Goal: Find specific page/section: Find specific page/section

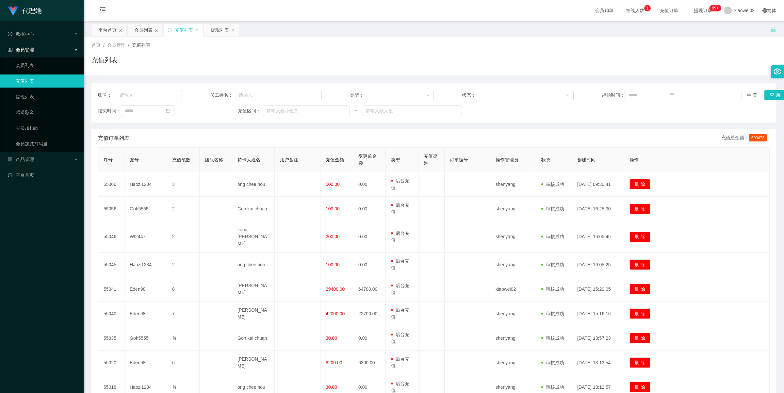
click at [620, 14] on span "在线人数 0 1 2 3 4 5 6 7 8 9 0 1 2 3 4 5 6 7 8 9 0 1 2 3 4 5 6 7 8 9" at bounding box center [635, 10] width 34 height 21
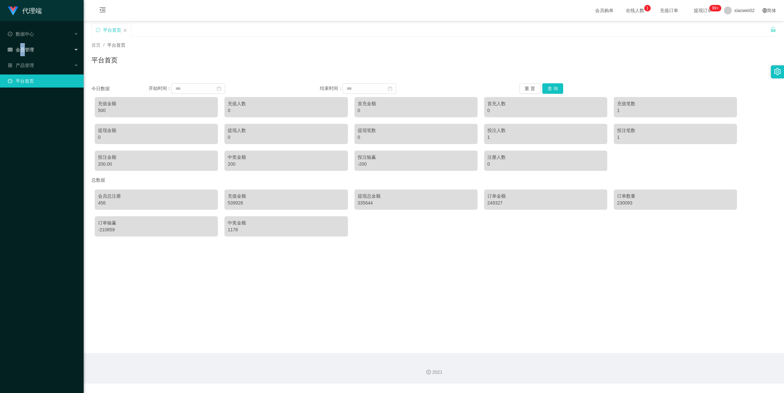
click at [22, 50] on span "会员管理" at bounding box center [21, 49] width 26 height 5
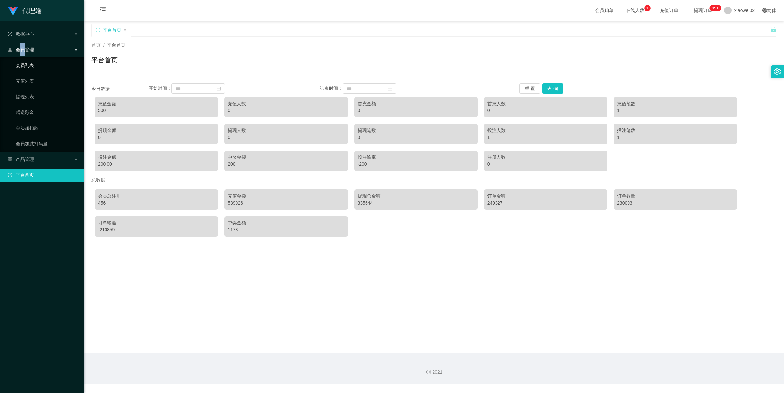
click at [35, 67] on link "会员列表" at bounding box center [47, 65] width 63 height 13
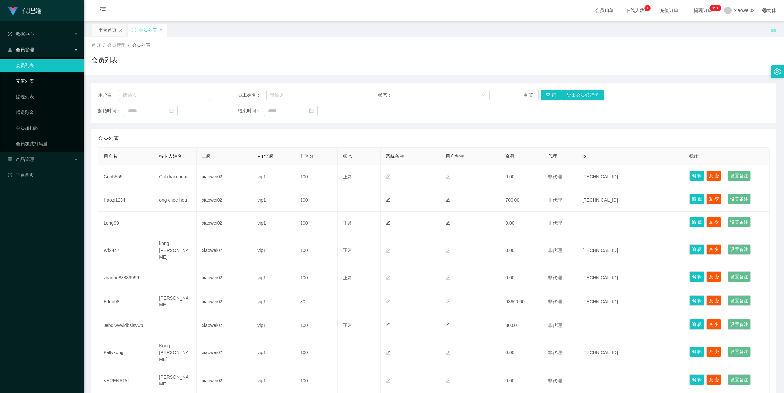
click at [34, 80] on link "充值列表" at bounding box center [47, 80] width 63 height 13
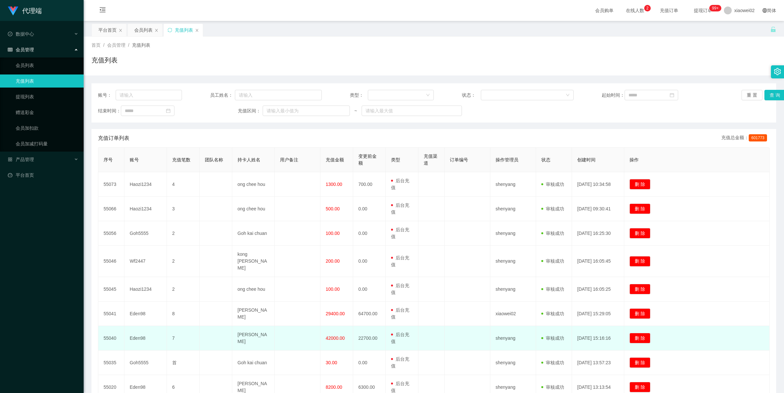
scroll to position [41, 0]
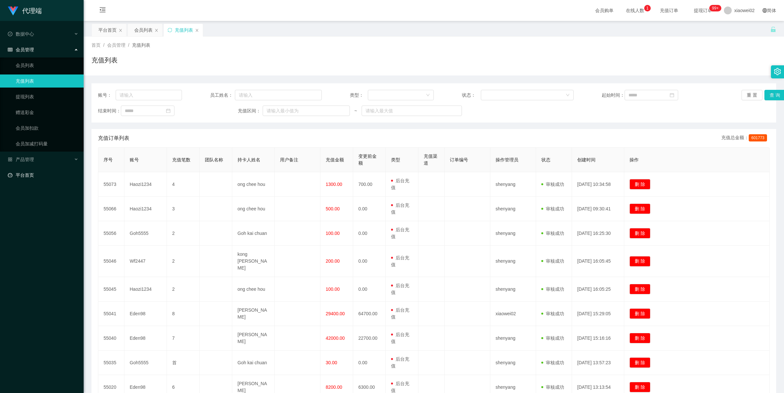
click at [29, 173] on link "平台首页" at bounding box center [43, 175] width 71 height 13
